Goal: Find specific fact: Find specific fact

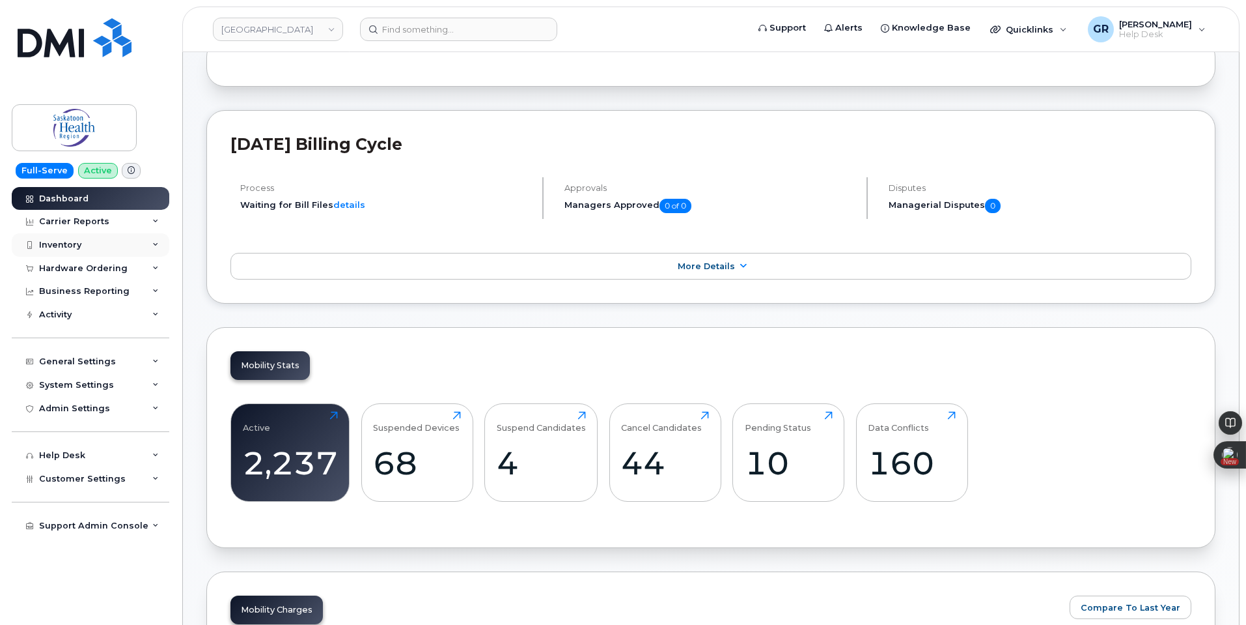
scroll to position [130, 0]
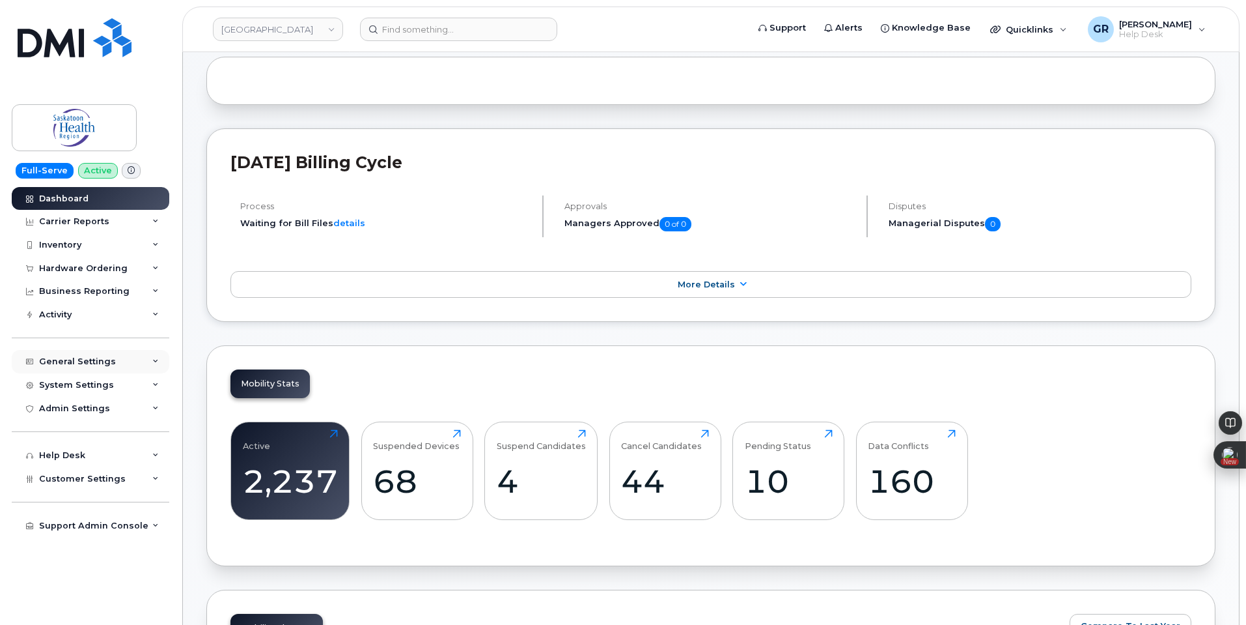
click at [123, 369] on div "General Settings" at bounding box center [91, 361] width 158 height 23
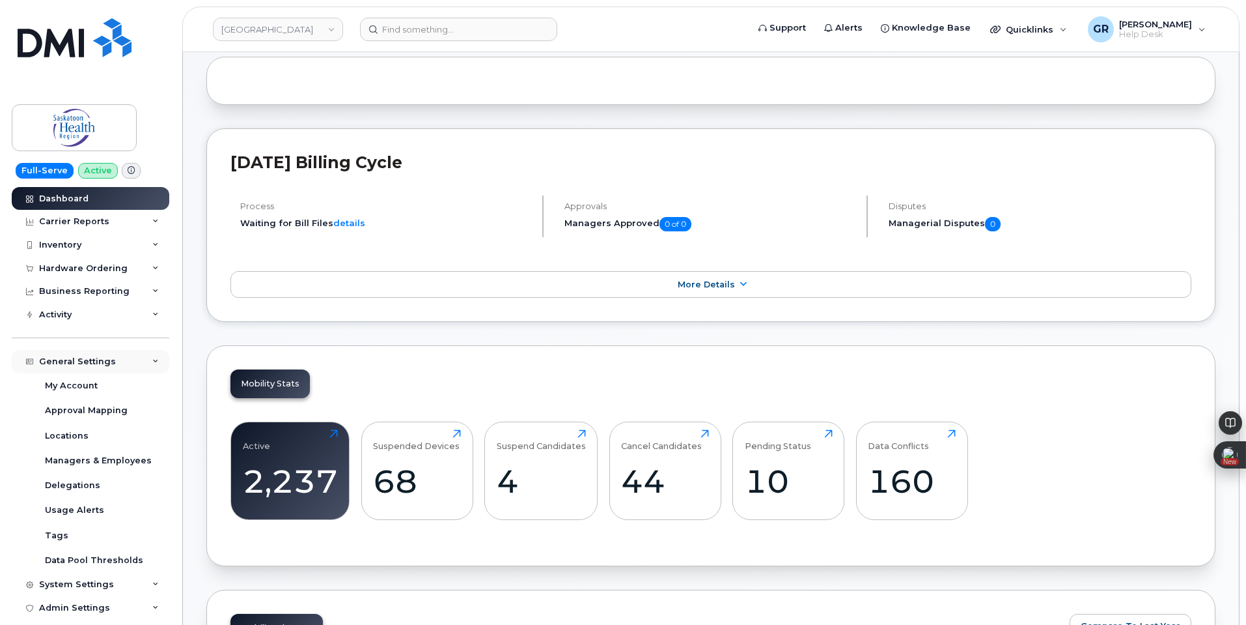
click at [123, 366] on div "General Settings" at bounding box center [91, 361] width 158 height 23
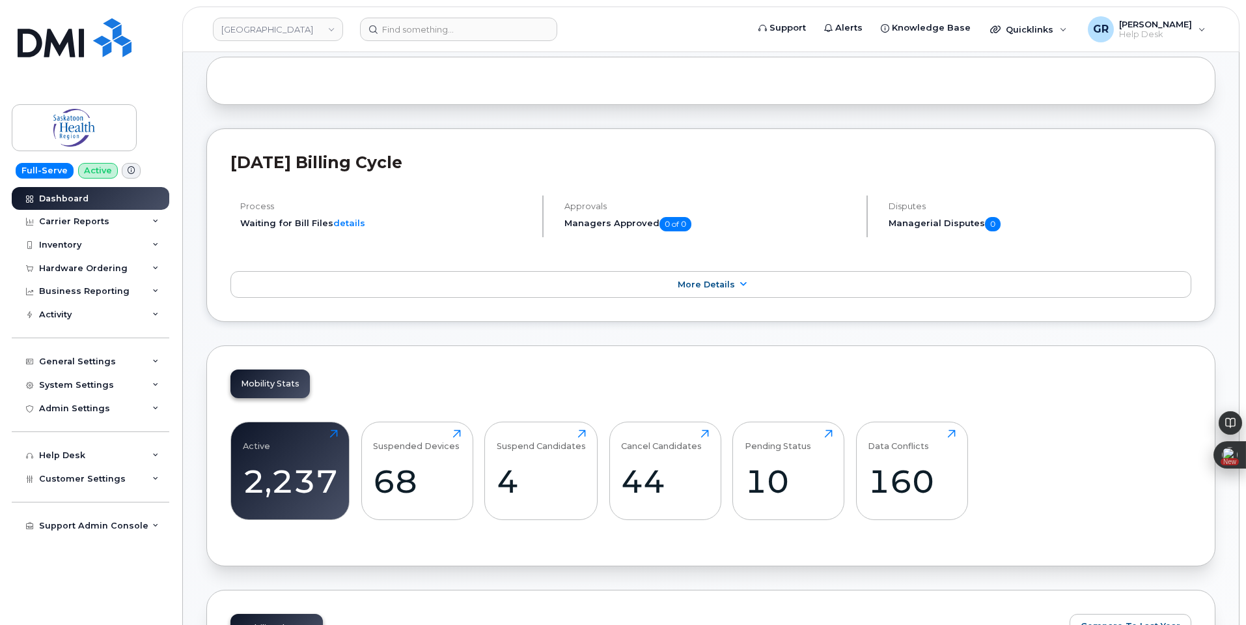
click at [122, 169] on span at bounding box center [131, 171] width 19 height 16
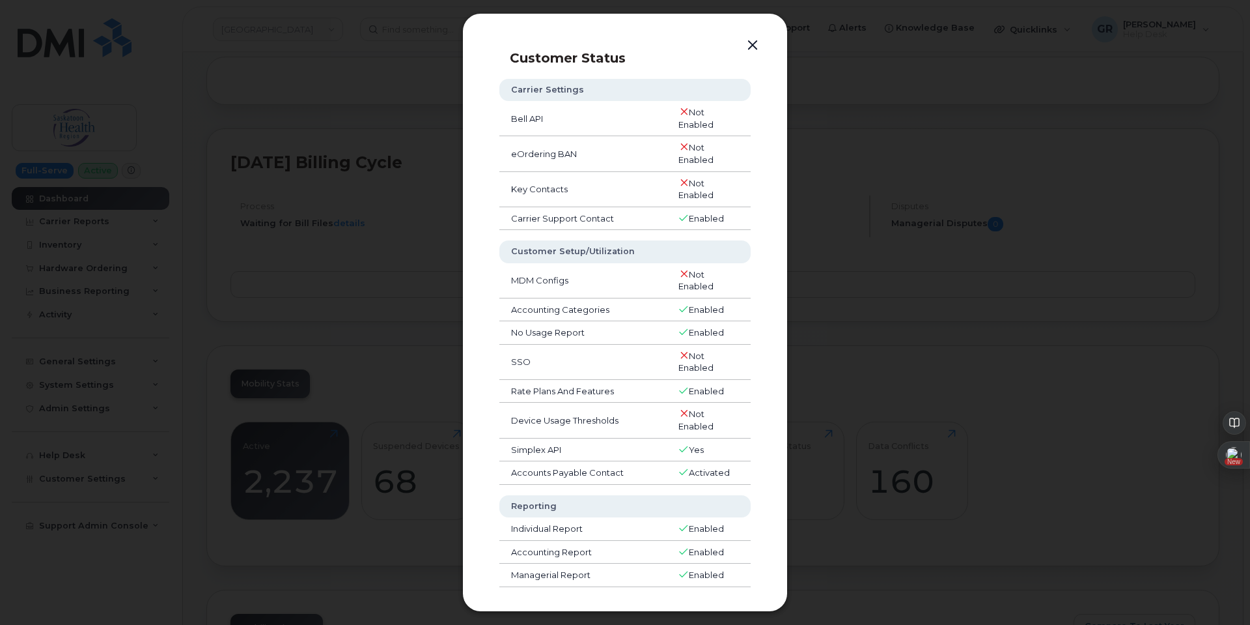
click at [127, 167] on div at bounding box center [625, 312] width 1250 height 625
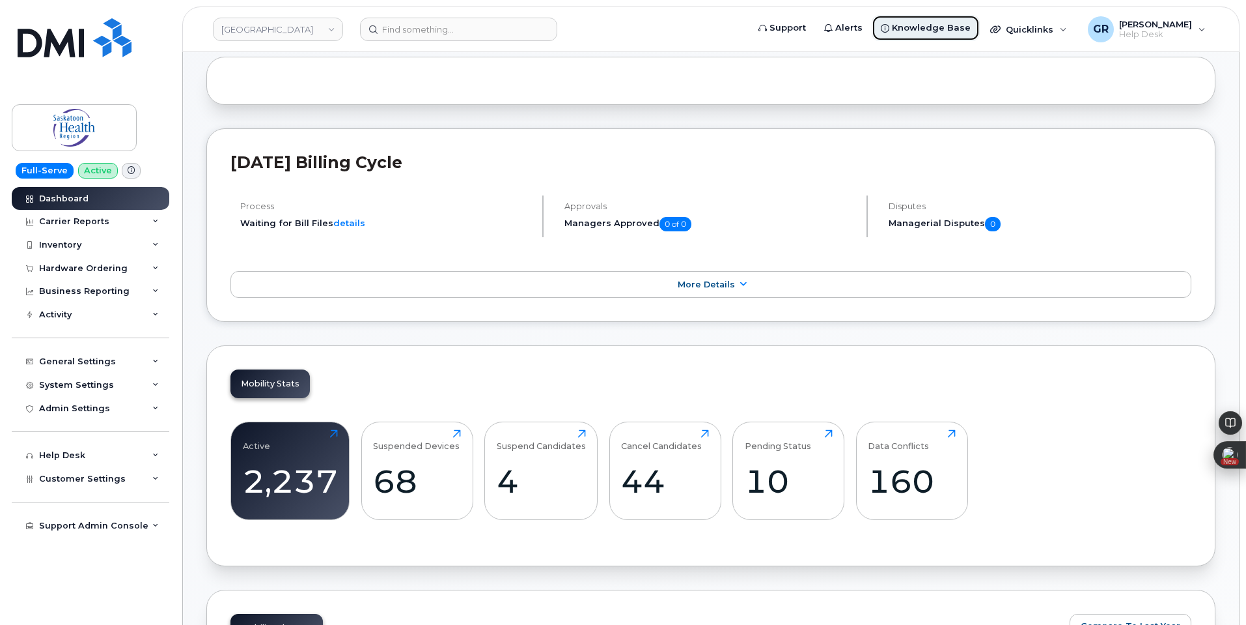
click at [938, 27] on span "Knowledge Base" at bounding box center [931, 27] width 79 height 13
click at [1053, 30] on span "Quicklinks" at bounding box center [1030, 29] width 48 height 10
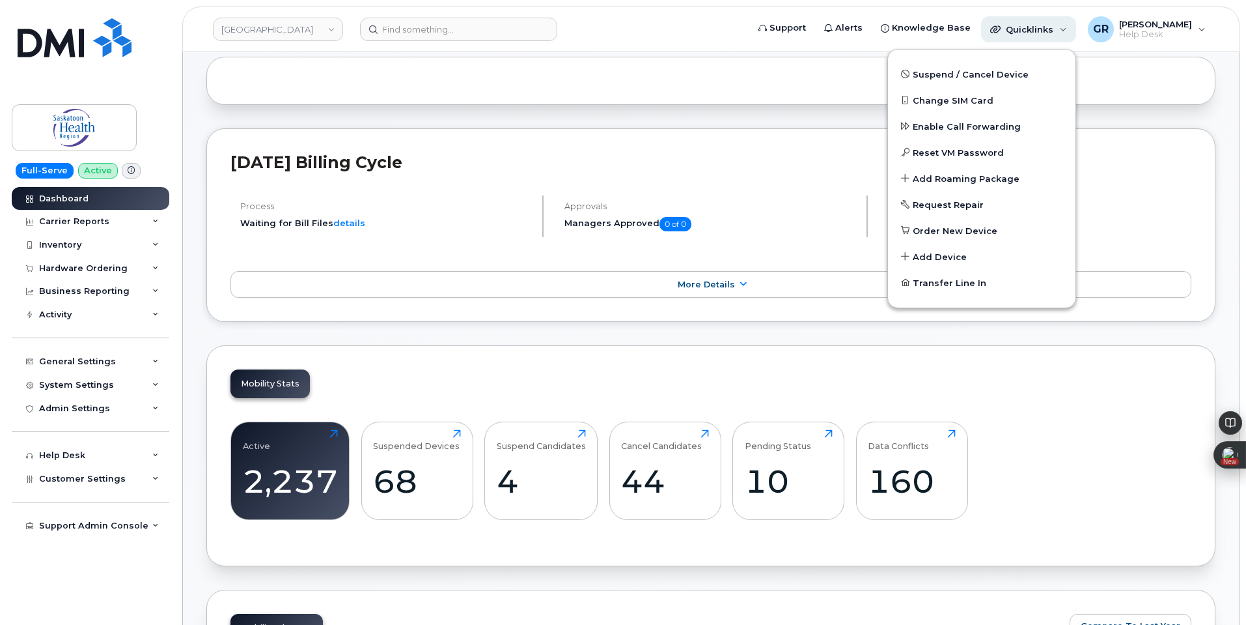
click at [1053, 30] on span "Quicklinks" at bounding box center [1030, 29] width 48 height 10
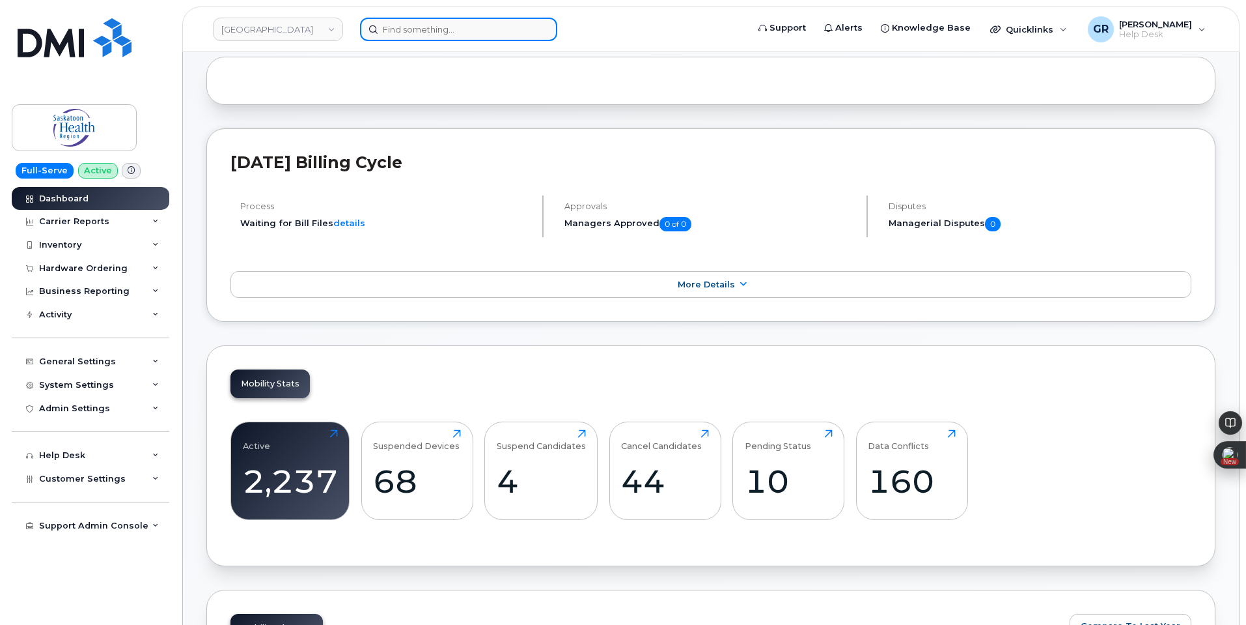
click at [475, 34] on input at bounding box center [458, 29] width 197 height 23
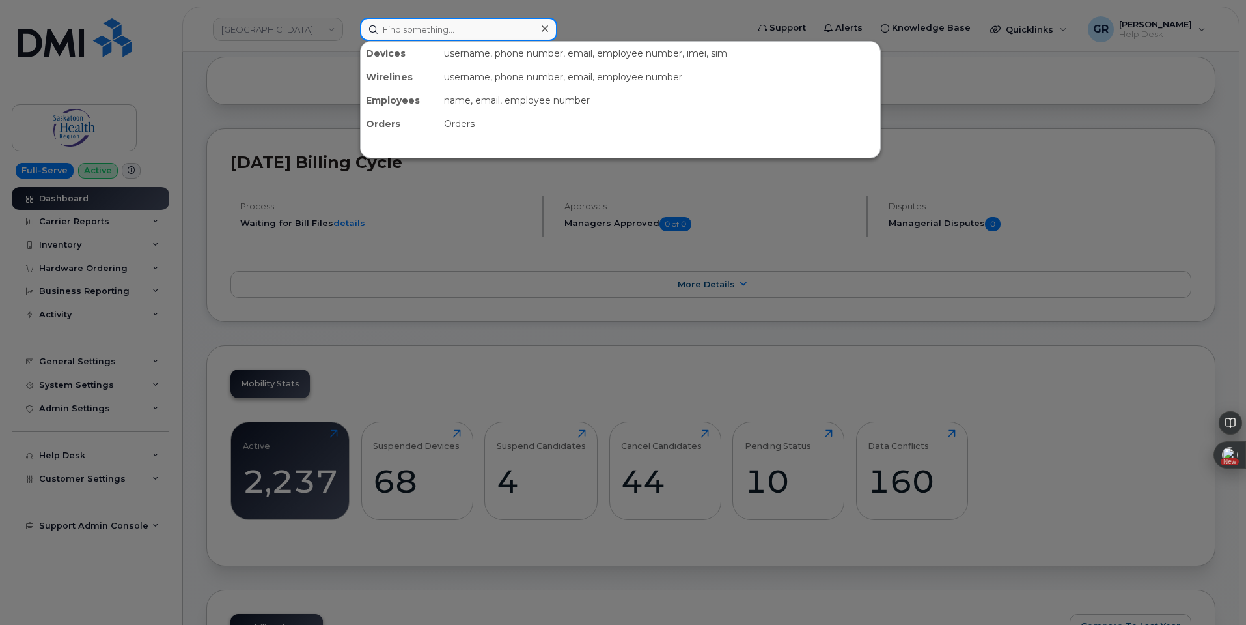
paste input "3062224102"
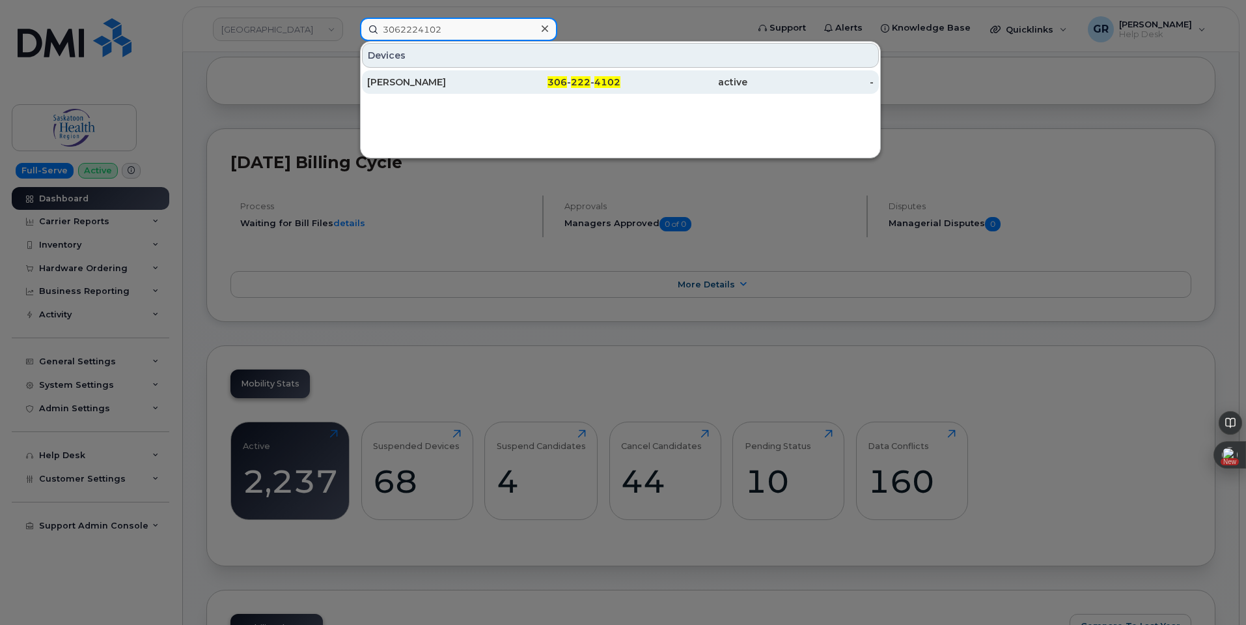
type input "3062224102"
drag, startPoint x: 511, startPoint y: 79, endPoint x: 532, endPoint y: 79, distance: 20.9
click at [511, 79] on div "306 - 222 - 4102" at bounding box center [557, 82] width 127 height 13
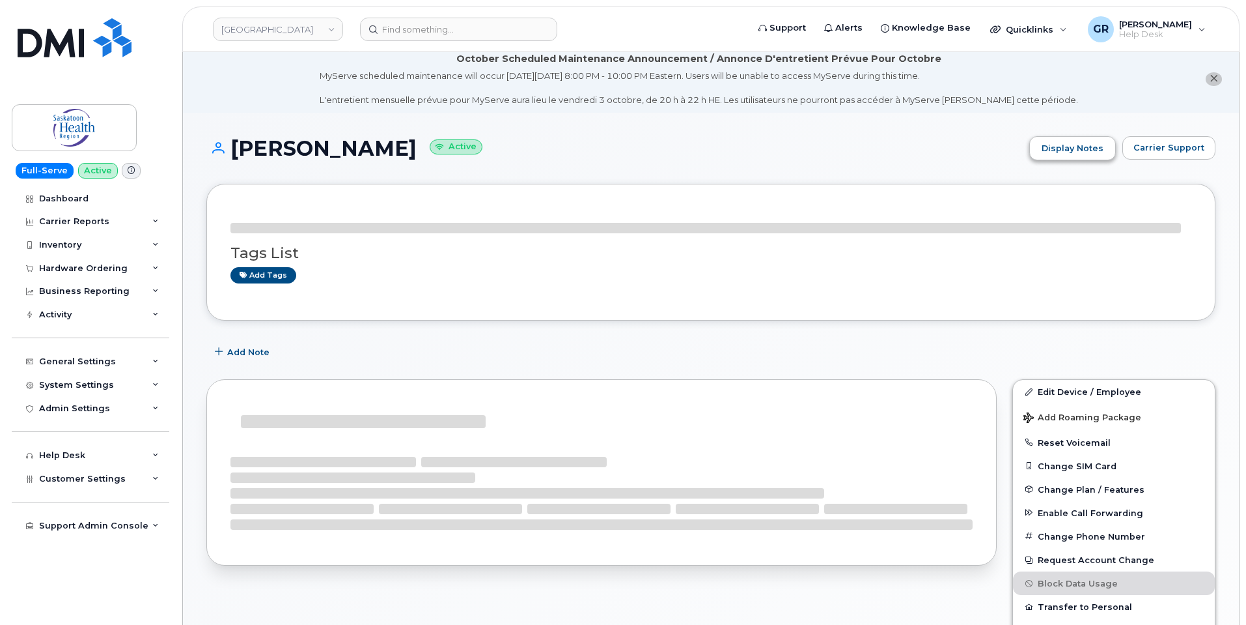
scroll to position [7, 0]
click at [1159, 151] on span "Carrier Support" at bounding box center [1169, 147] width 71 height 12
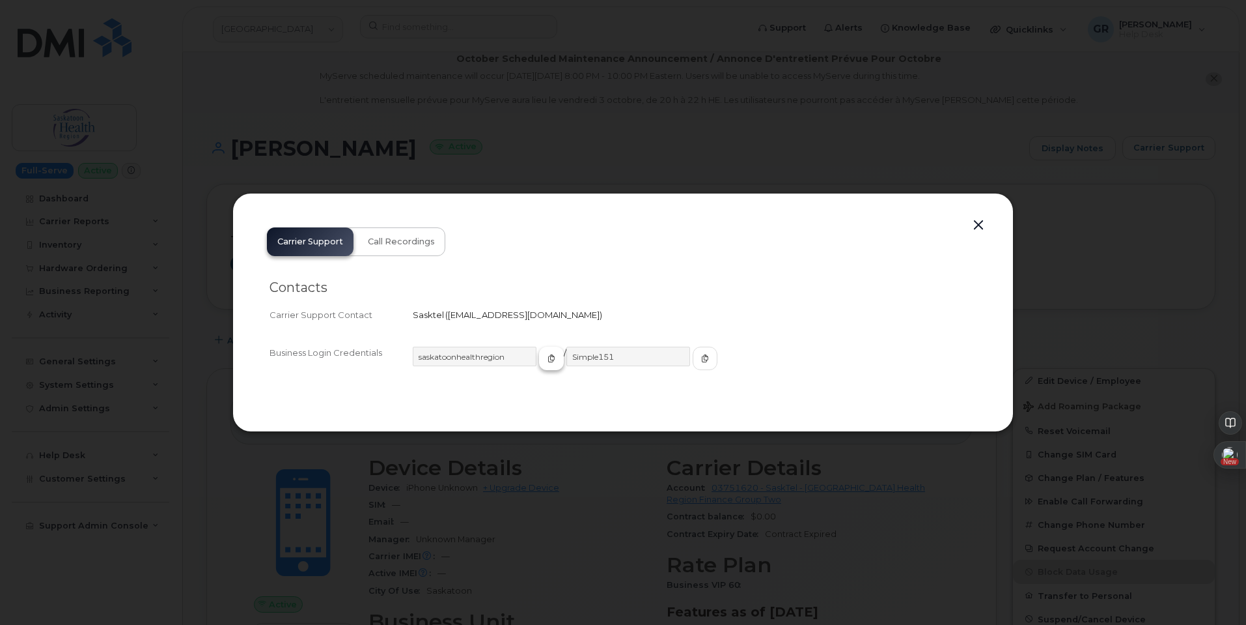
click at [546, 356] on span "button" at bounding box center [552, 358] width 12 height 12
click at [520, 118] on div at bounding box center [623, 312] width 1246 height 625
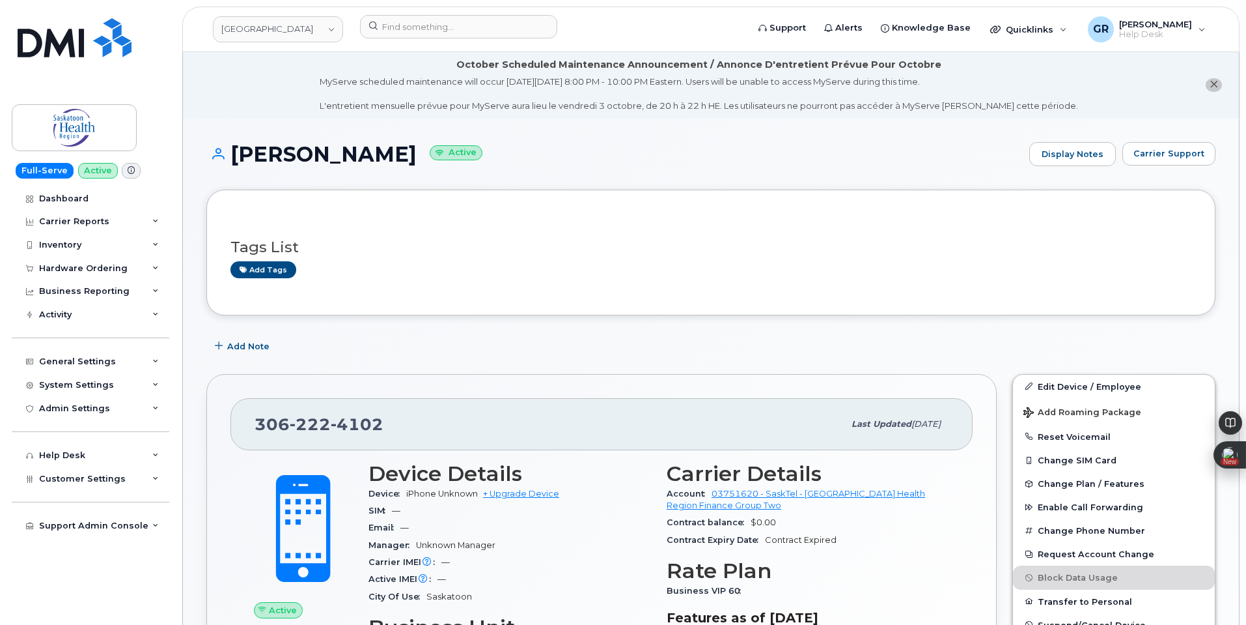
scroll to position [0, 0]
click at [1158, 156] on span "Carrier Support" at bounding box center [1169, 154] width 71 height 12
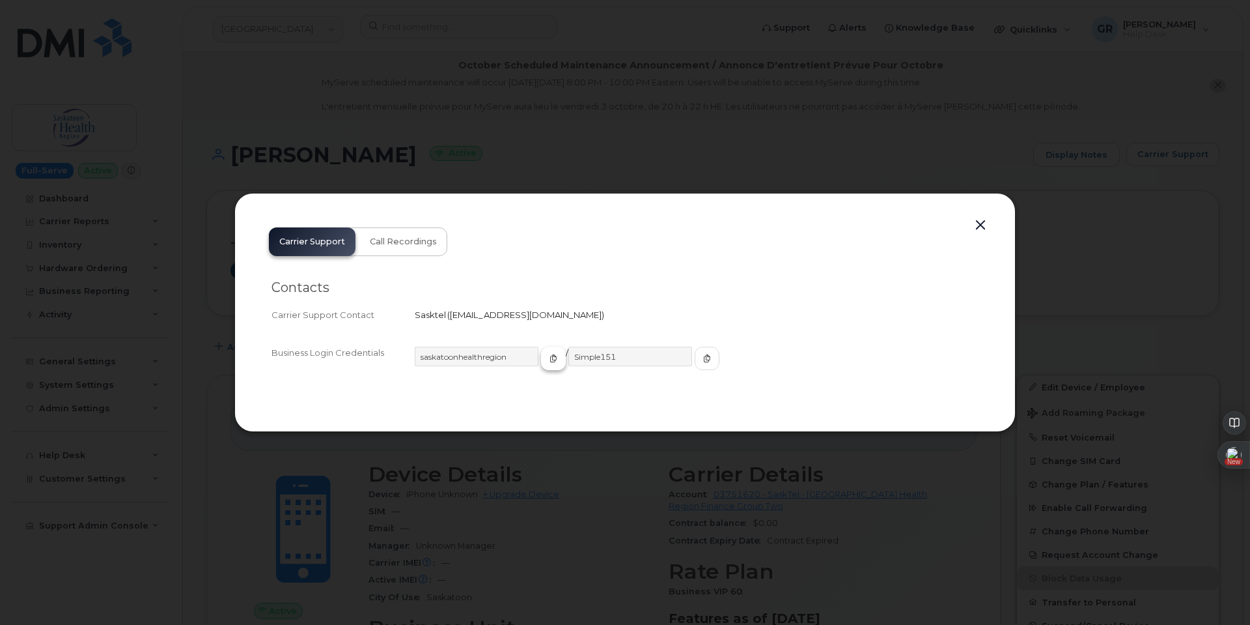
click at [541, 368] on button "button" at bounding box center [553, 357] width 25 height 23
click at [701, 354] on span "button" at bounding box center [707, 358] width 12 height 12
click at [976, 219] on button "button" at bounding box center [981, 225] width 20 height 18
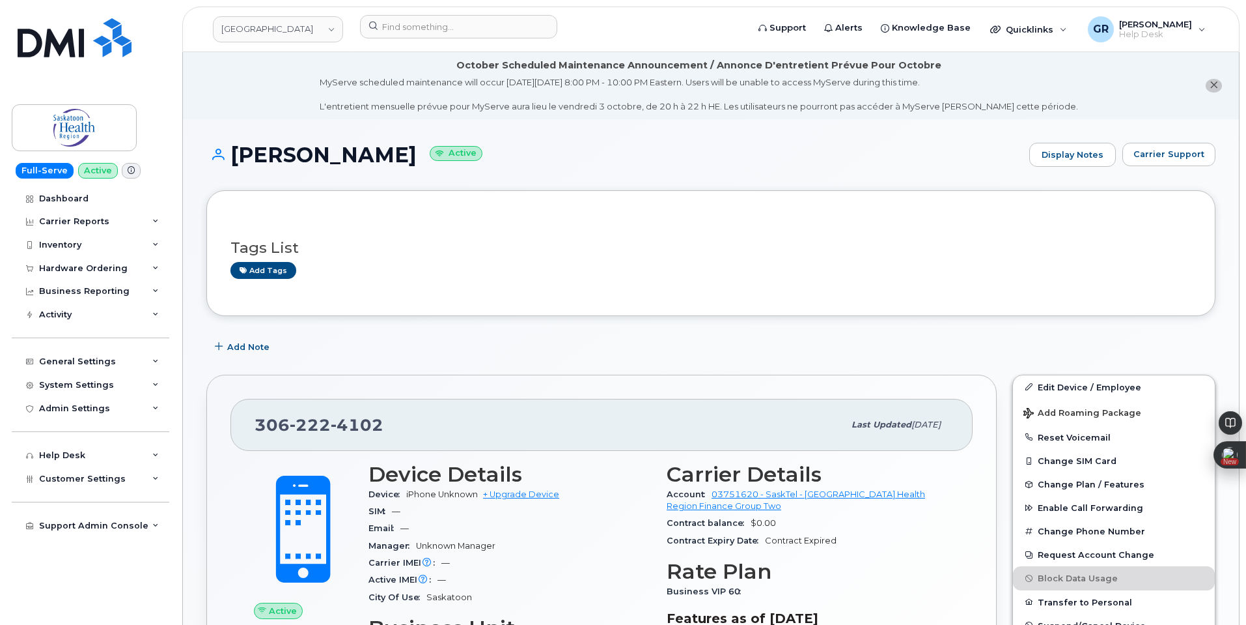
click at [809, 354] on div "Add Note" at bounding box center [710, 346] width 1009 height 23
drag, startPoint x: 253, startPoint y: 424, endPoint x: 410, endPoint y: 412, distance: 158.1
click at [410, 412] on div "306 222 4102 Last updated Jun 30, 2025" at bounding box center [602, 425] width 742 height 52
copy span "306 222 4102"
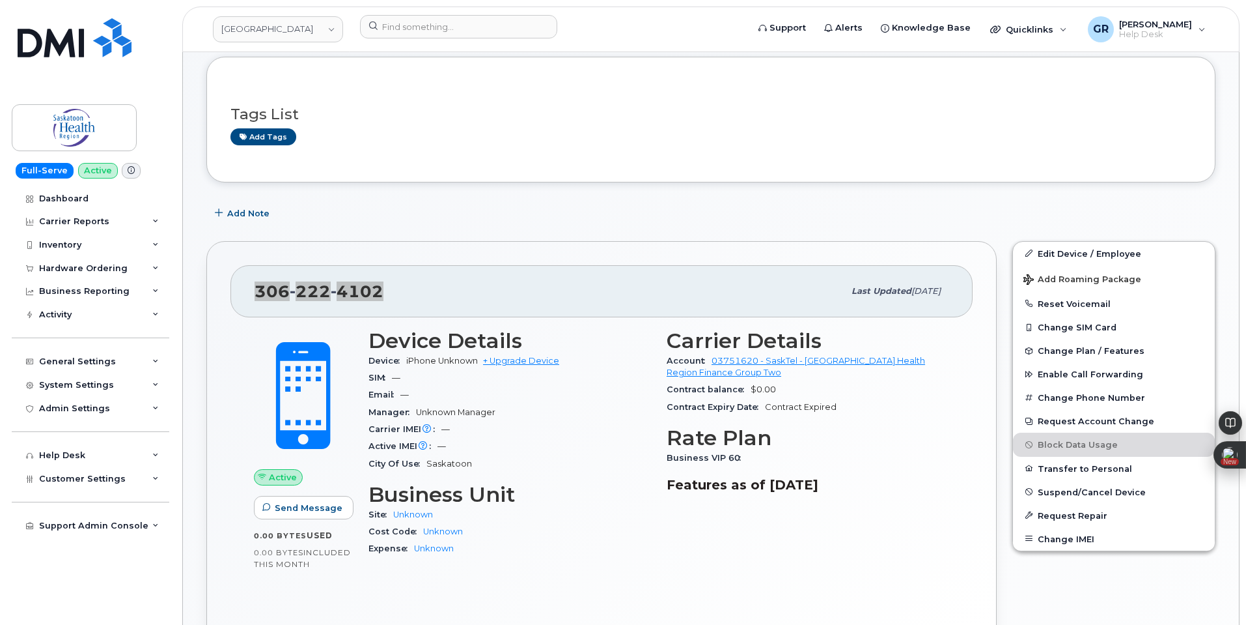
scroll to position [195, 0]
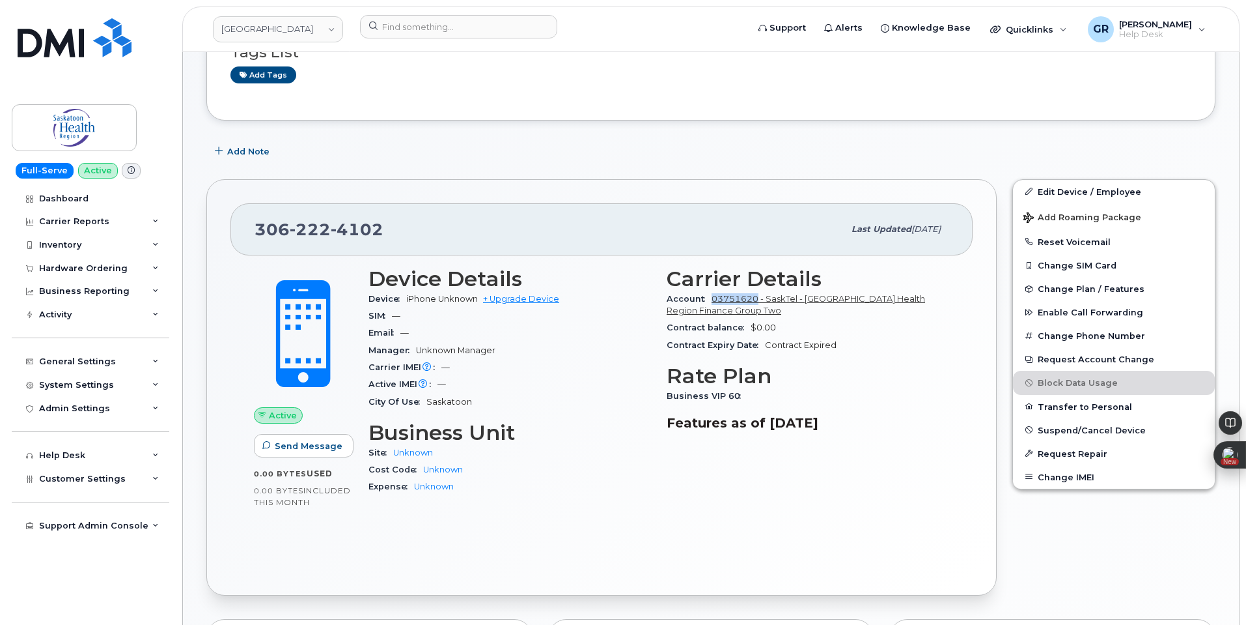
drag, startPoint x: 711, startPoint y: 300, endPoint x: 758, endPoint y: 298, distance: 47.6
click at [758, 298] on div "Account 03751620 - SaskTel - Saskatoon Health Region Finance Group Two" at bounding box center [808, 304] width 283 height 29
copy link "03751620"
